Goal: Task Accomplishment & Management: Manage account settings

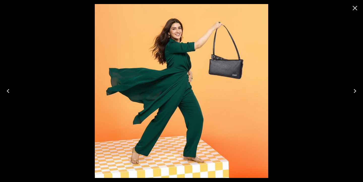
click at [355, 9] on icon "Close" at bounding box center [355, 8] width 5 height 5
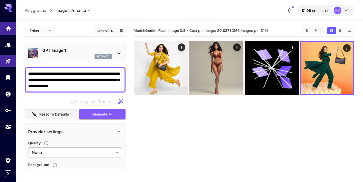
click at [7, 32] on link at bounding box center [8, 28] width 16 height 12
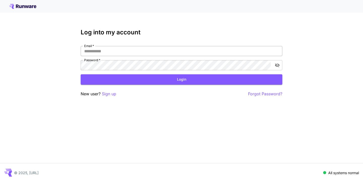
click at [113, 52] on input "Email   *" at bounding box center [182, 51] width 202 height 10
type input "**********"
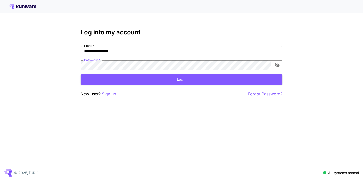
click at [141, 81] on button "Login" at bounding box center [182, 79] width 202 height 10
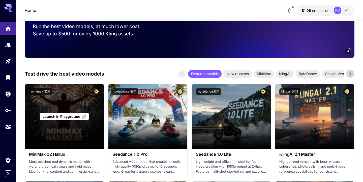
scroll to position [110, 0]
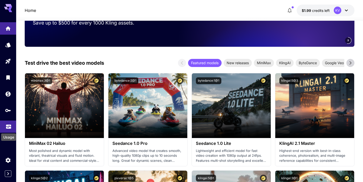
click at [6, 128] on icon "Usage" at bounding box center [9, 125] width 6 height 6
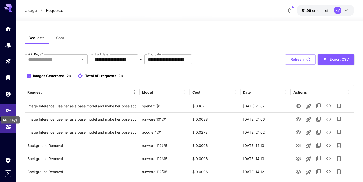
click at [8, 110] on icon "API Keys" at bounding box center [9, 108] width 6 height 3
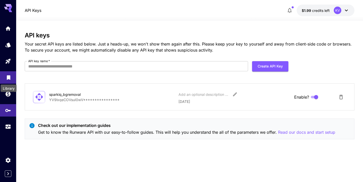
click at [9, 74] on icon "Library" at bounding box center [9, 76] width 4 height 5
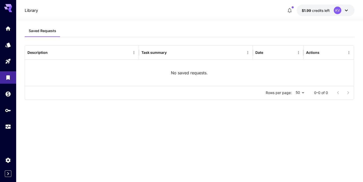
click at [8, 177] on div at bounding box center [8, 91] width 16 height 182
click at [8, 173] on icon "Expand sidebar" at bounding box center [8, 173] width 6 height 6
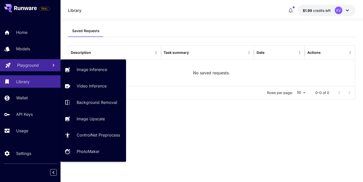
click at [32, 60] on link "Playground" at bounding box center [30, 65] width 61 height 12
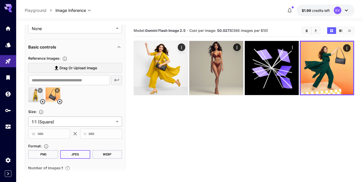
scroll to position [179, 0]
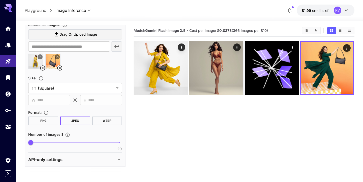
click at [66, 159] on div "API-only settings" at bounding box center [72, 159] width 88 height 6
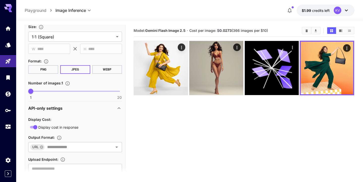
scroll to position [247, 0]
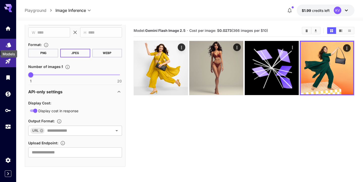
click at [7, 46] on icon "Models" at bounding box center [9, 43] width 6 height 6
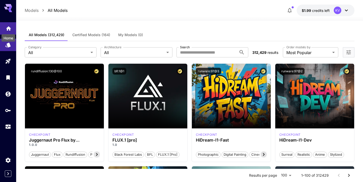
click at [9, 28] on icon "Home" at bounding box center [8, 27] width 5 height 4
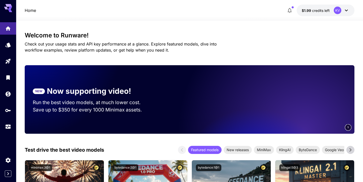
scroll to position [27, 0]
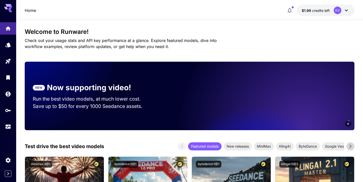
click at [348, 11] on icon at bounding box center [347, 10] width 6 height 6
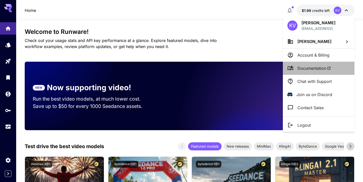
click at [318, 66] on span "Documentation" at bounding box center [315, 68] width 34 height 6
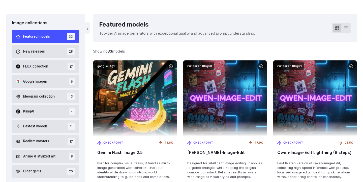
scroll to position [133, 0]
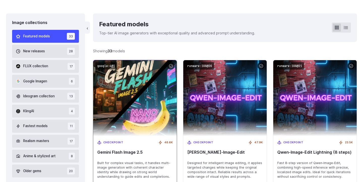
click at [128, 115] on img at bounding box center [135, 97] width 92 height 83
click at [115, 143] on span "Checkpoint" at bounding box center [113, 142] width 20 height 5
click at [146, 124] on img at bounding box center [135, 97] width 92 height 83
click at [128, 149] on div "Checkpoint 48.6K Gemini Flash Image 2.5 Built for complex visual tasks, it hand…" at bounding box center [134, 159] width 83 height 47
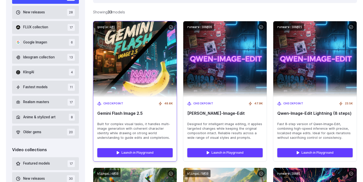
scroll to position [218, 0]
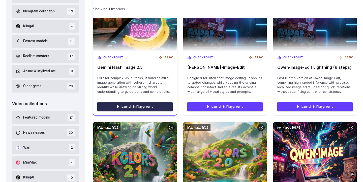
click at [134, 109] on link "Launch in Playground" at bounding box center [134, 106] width 75 height 9
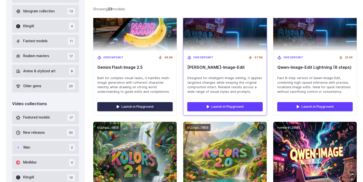
scroll to position [225, 0]
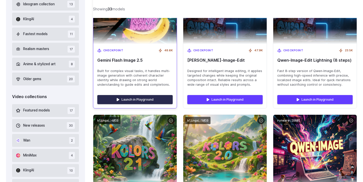
click at [138, 98] on link "Launch in Playground" at bounding box center [134, 99] width 75 height 9
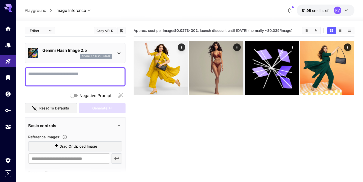
click at [109, 31] on button "Copy AIR ID" at bounding box center [105, 30] width 23 height 7
drag, startPoint x: 98, startPoint y: 48, endPoint x: 41, endPoint y: 48, distance: 57.0
click at [41, 48] on div "Gemini Flash Image 2.5 gemini_2_5_flash_image" at bounding box center [75, 52] width 94 height 15
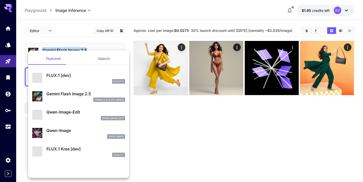
copy p "Gemini Flash Image 2.5"
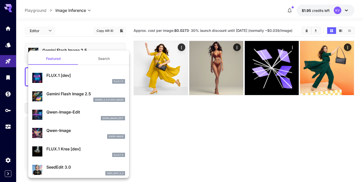
click at [340, 14] on div at bounding box center [181, 91] width 363 height 182
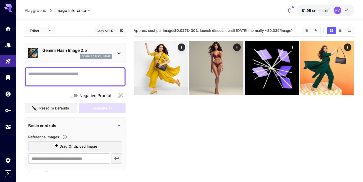
click at [343, 10] on div "KV" at bounding box center [342, 11] width 16 height 8
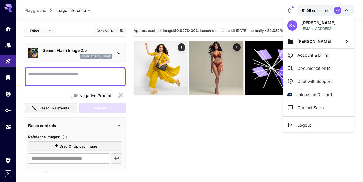
click at [313, 60] on li "Account & Billing" at bounding box center [319, 54] width 72 height 13
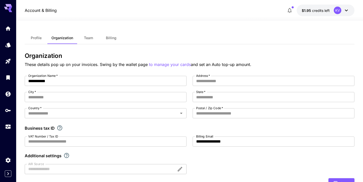
click at [38, 41] on button "Profile" at bounding box center [36, 38] width 23 height 12
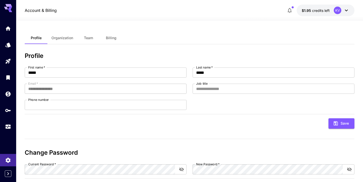
scroll to position [26, 0]
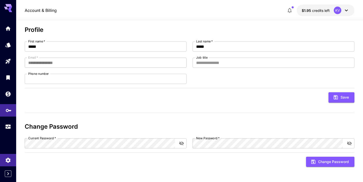
click at [5, 113] on link at bounding box center [8, 110] width 16 height 12
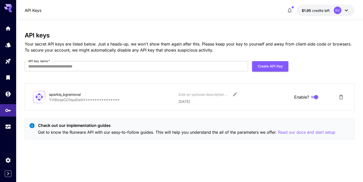
click at [85, 101] on p "**********" at bounding box center [111, 99] width 125 height 5
click at [135, 116] on div "**********" at bounding box center [190, 87] width 330 height 111
click at [98, 102] on p "**********" at bounding box center [111, 99] width 125 height 5
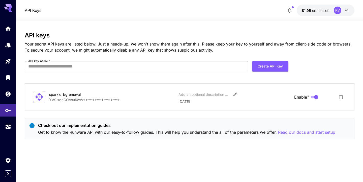
click at [89, 101] on p "**********" at bounding box center [111, 99] width 125 height 5
click at [42, 97] on icon at bounding box center [40, 97] width 8 height 8
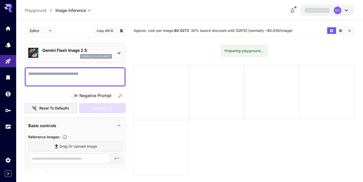
scroll to position [74, 0]
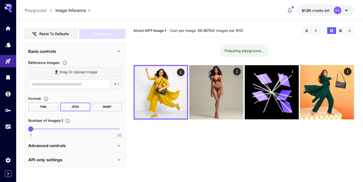
click at [94, 160] on div "API-only settings" at bounding box center [72, 159] width 88 height 6
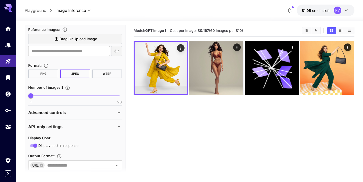
scroll to position [142, 0]
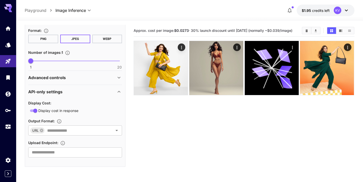
click at [68, 76] on div "Advanced controls" at bounding box center [72, 77] width 88 height 6
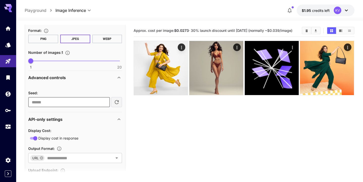
click at [68, 101] on input "number" at bounding box center [68, 102] width 81 height 10
click at [78, 87] on div "Seed : ​" at bounding box center [75, 94] width 94 height 23
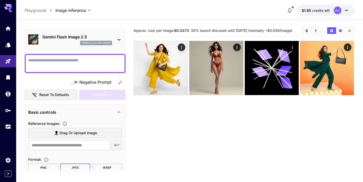
scroll to position [26, 0]
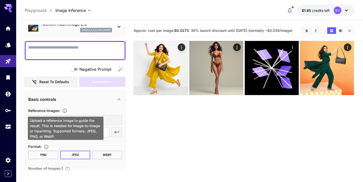
click at [66, 111] on icon "Upload a reference image to guide the result. This is needed for Image-to-Image…" at bounding box center [64, 110] width 5 height 5
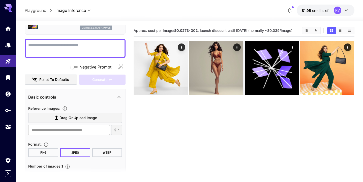
scroll to position [34, 0]
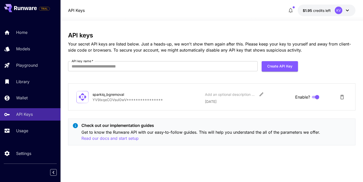
click at [118, 95] on div "sparkiq_bgremoval" at bounding box center [118, 94] width 50 height 5
click at [160, 100] on p "**********" at bounding box center [147, 99] width 108 height 5
click at [119, 94] on div "sparkiq_bgremoval" at bounding box center [118, 94] width 50 height 5
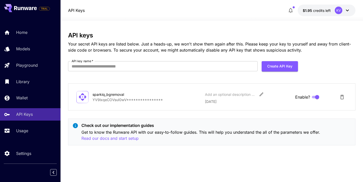
click at [124, 100] on p "**********" at bounding box center [147, 99] width 108 height 5
click at [162, 67] on input "API key name   *" at bounding box center [163, 66] width 190 height 10
paste input "**********"
type input "**********"
click at [27, 112] on p "API Keys" at bounding box center [25, 114] width 17 height 6
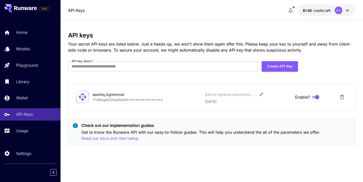
click at [131, 97] on p "**********" at bounding box center [147, 99] width 108 height 5
click at [286, 65] on button "Create API Key" at bounding box center [280, 66] width 36 height 10
click at [186, 70] on input "API key name   *" at bounding box center [163, 66] width 190 height 10
type input "*********"
click at [282, 65] on button "Create API Key" at bounding box center [280, 66] width 36 height 10
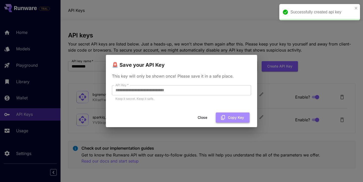
click at [234, 117] on button "Copy Key" at bounding box center [233, 117] width 34 height 10
click at [315, 61] on div "**********" at bounding box center [181, 91] width 363 height 182
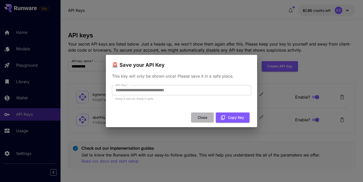
click at [210, 119] on button "Close" at bounding box center [202, 117] width 23 height 10
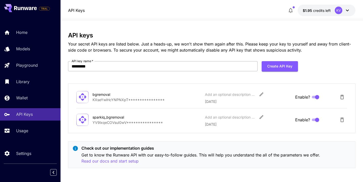
click at [202, 68] on input "*********" at bounding box center [163, 66] width 190 height 10
type input "*"
type input "**********"
click at [284, 67] on button "Create API Key" at bounding box center [280, 66] width 36 height 10
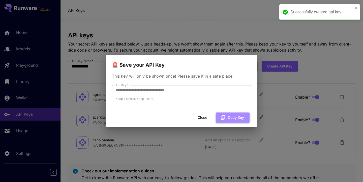
click at [235, 117] on button "Copy Key" at bounding box center [233, 117] width 34 height 10
click at [323, 55] on div "**********" at bounding box center [181, 91] width 363 height 182
click at [355, 9] on icon "close" at bounding box center [357, 8] width 4 height 4
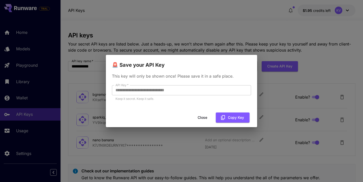
click at [206, 119] on button "Close" at bounding box center [202, 117] width 23 height 10
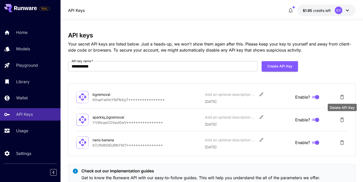
click at [343, 121] on icon "Delete API Key" at bounding box center [342, 120] width 6 height 6
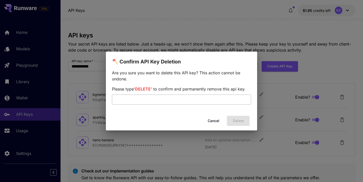
click at [187, 94] on input "text" at bounding box center [181, 99] width 139 height 10
type input "******"
click at [235, 120] on button "Delete" at bounding box center [238, 121] width 23 height 10
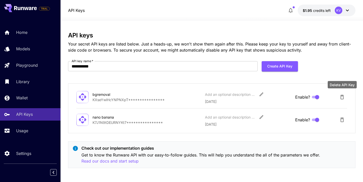
click at [344, 96] on icon "Delete API Key" at bounding box center [342, 97] width 6 height 6
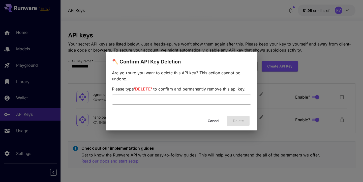
click at [219, 102] on input "text" at bounding box center [181, 99] width 139 height 10
type input "******"
click at [236, 117] on button "Delete" at bounding box center [238, 121] width 23 height 10
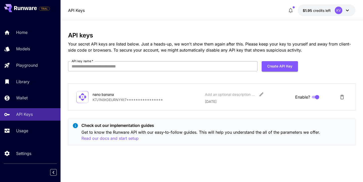
click at [150, 61] on input "API key name   *" at bounding box center [163, 66] width 190 height 10
type input "**********"
click at [283, 67] on button "Create API Key" at bounding box center [280, 66] width 36 height 10
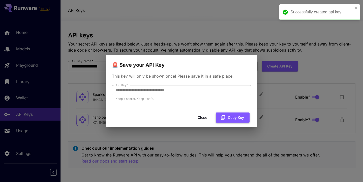
click at [235, 116] on button "Copy Key" at bounding box center [233, 117] width 34 height 10
click at [230, 118] on button "Copy Key" at bounding box center [233, 117] width 34 height 10
click at [198, 116] on button "Close" at bounding box center [202, 117] width 23 height 10
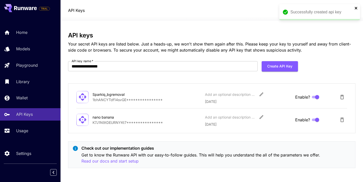
click at [358, 8] on icon "close" at bounding box center [357, 8] width 4 height 4
click at [338, 10] on div "KV" at bounding box center [339, 11] width 8 height 8
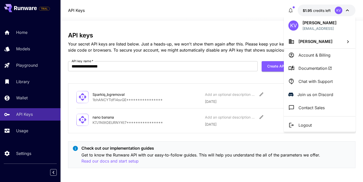
click at [310, 67] on span "Documentation" at bounding box center [316, 68] width 34 height 6
